Goal: Task Accomplishment & Management: Manage account settings

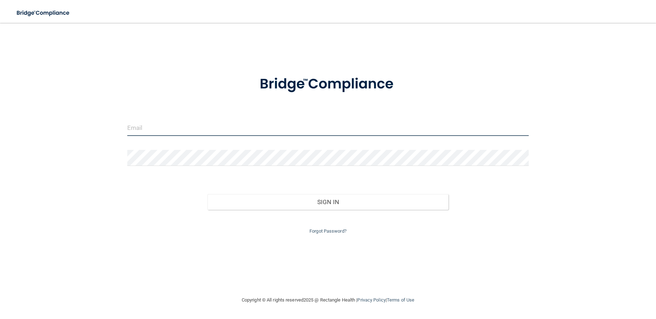
click at [137, 132] on input "email" at bounding box center [328, 128] width 402 height 16
type input "[EMAIL_ADDRESS][DOMAIN_NAME]"
drag, startPoint x: 218, startPoint y: 123, endPoint x: 108, endPoint y: 142, distance: 111.0
click at [104, 127] on div "[EMAIL_ADDRESS][DOMAIN_NAME] Invalid email/password. You don't have permission …" at bounding box center [328, 159] width 628 height 259
type input "[EMAIL_ADDRESS][DOMAIN_NAME]"
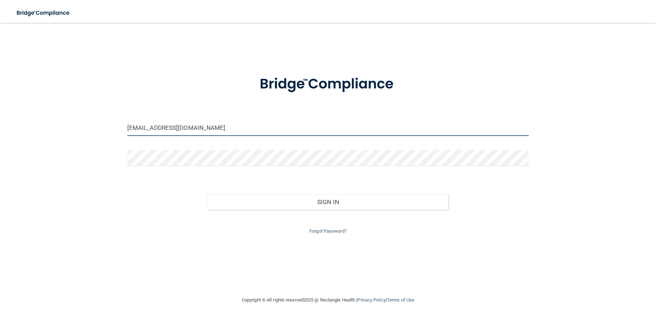
drag, startPoint x: 217, startPoint y: 130, endPoint x: 107, endPoint y: 137, distance: 110.1
click at [107, 137] on div "[EMAIL_ADDRESS][DOMAIN_NAME] Invalid email/password. You don't have permission …" at bounding box center [328, 159] width 628 height 259
drag, startPoint x: 206, startPoint y: 131, endPoint x: 98, endPoint y: 135, distance: 107.8
click at [98, 135] on div "[EMAIL_ADDRESS][DOMAIN_NAME] Invalid email/password. You don't have permission …" at bounding box center [328, 159] width 628 height 259
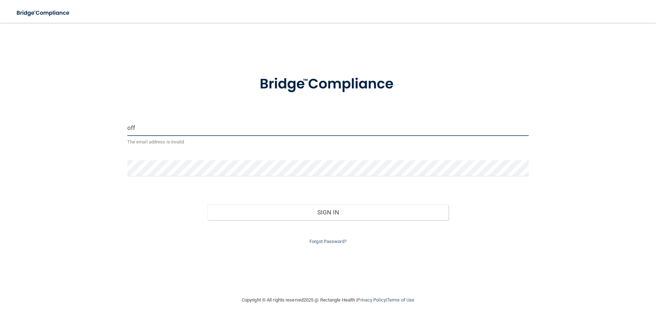
type input "[EMAIL_ADDRESS][DOMAIN_NAME]"
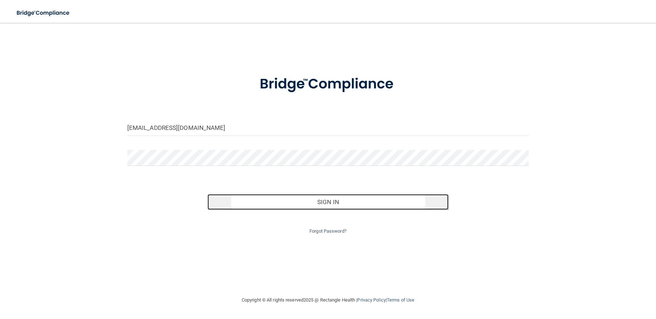
click at [320, 201] on button "Sign In" at bounding box center [328, 202] width 241 height 16
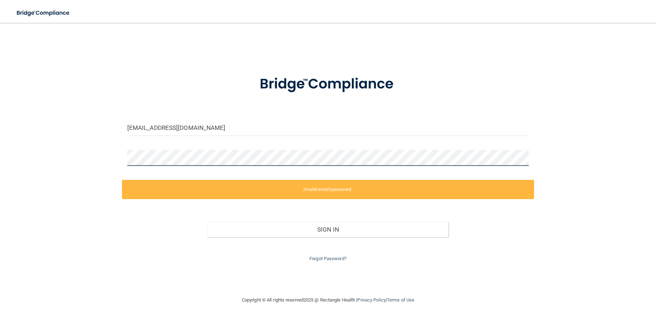
click at [107, 156] on div "[EMAIL_ADDRESS][DOMAIN_NAME] Invalid email/password. You don't have permission …" at bounding box center [328, 159] width 628 height 259
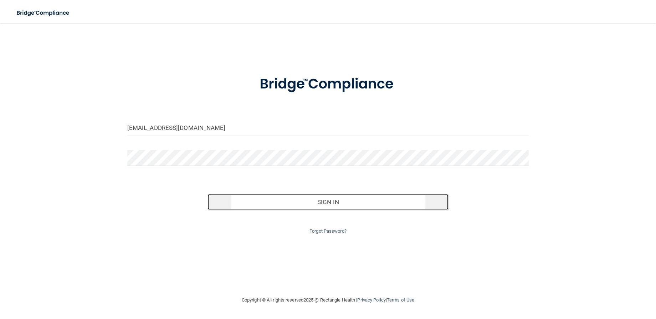
click at [294, 200] on button "Sign In" at bounding box center [328, 202] width 241 height 16
